Goal: Find specific page/section: Find specific page/section

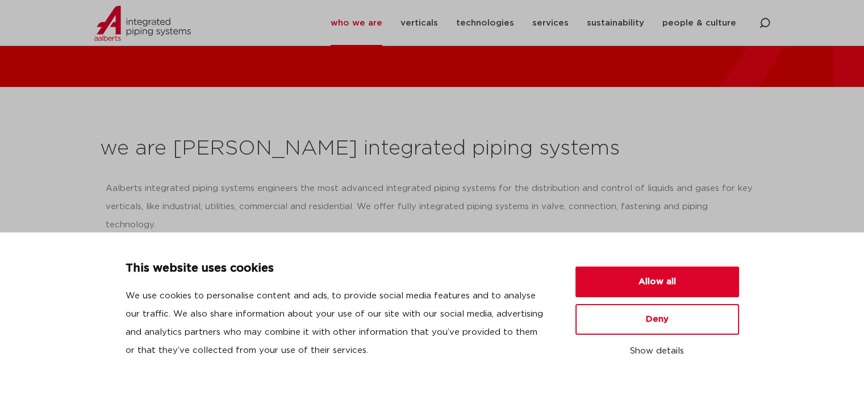
scroll to position [90, 0]
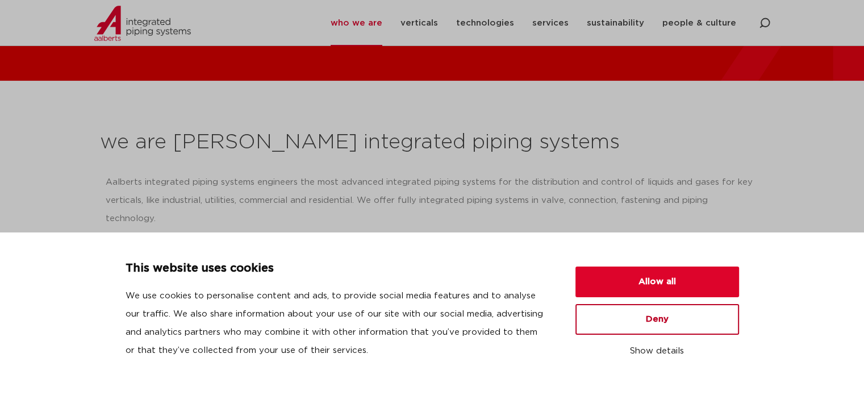
click at [692, 314] on button "Deny" at bounding box center [658, 319] width 164 height 31
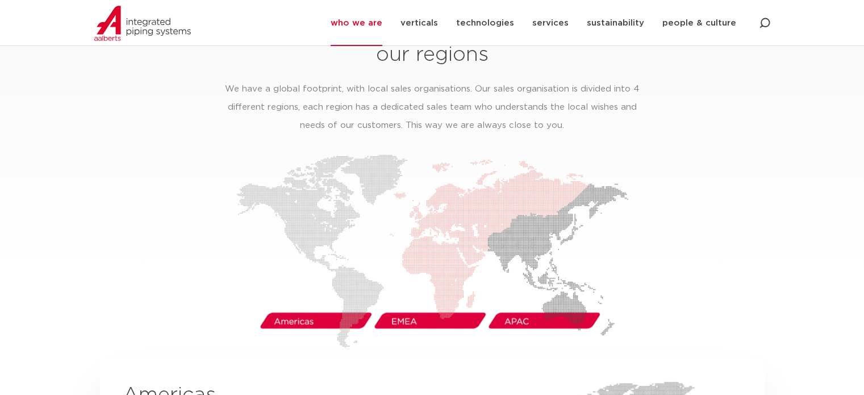
scroll to position [1757, 0]
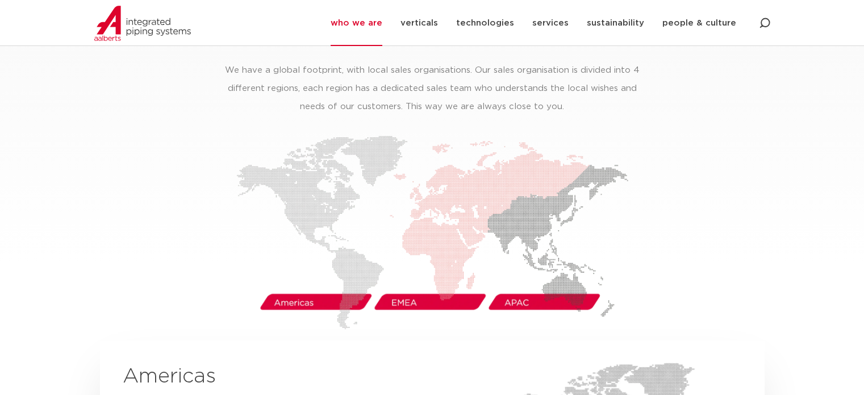
click at [298, 286] on img at bounding box center [432, 232] width 392 height 194
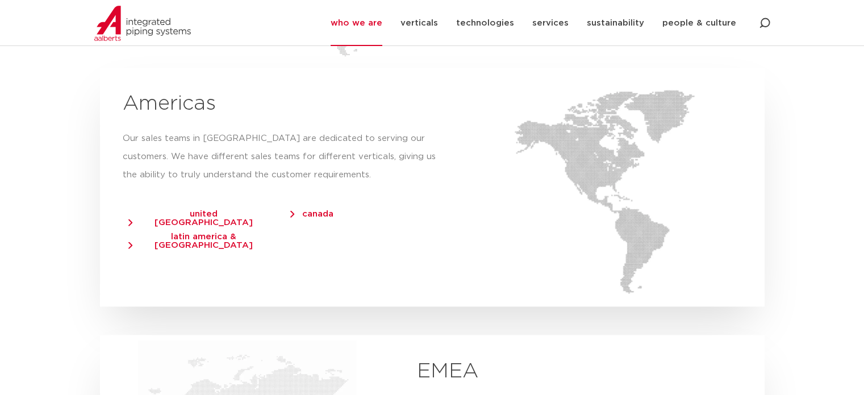
scroll to position [2074, 0]
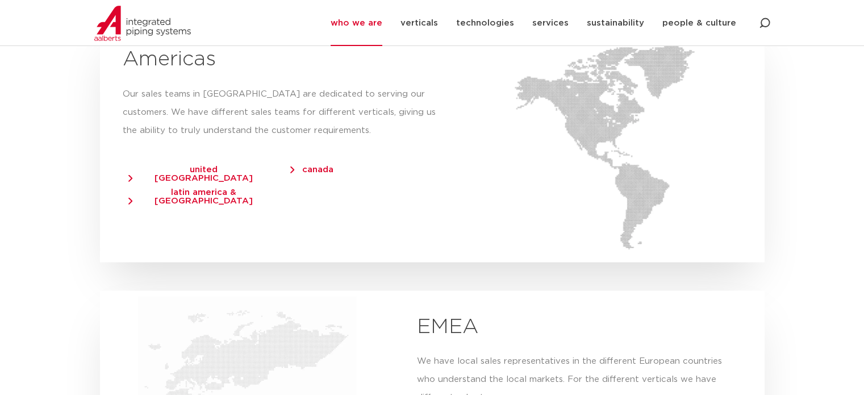
click at [224, 165] on span "united [GEOGRAPHIC_DATA]" at bounding box center [198, 173] width 140 height 17
